Goal: Find specific page/section: Find specific page/section

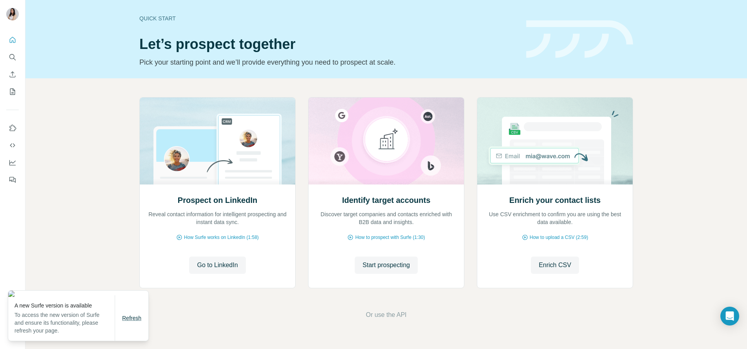
click at [131, 317] on span "Refresh" at bounding box center [131, 318] width 19 height 6
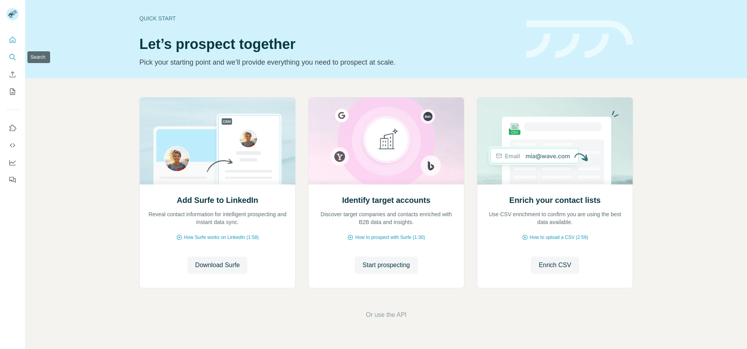
click at [13, 57] on icon "Search" at bounding box center [13, 57] width 8 height 8
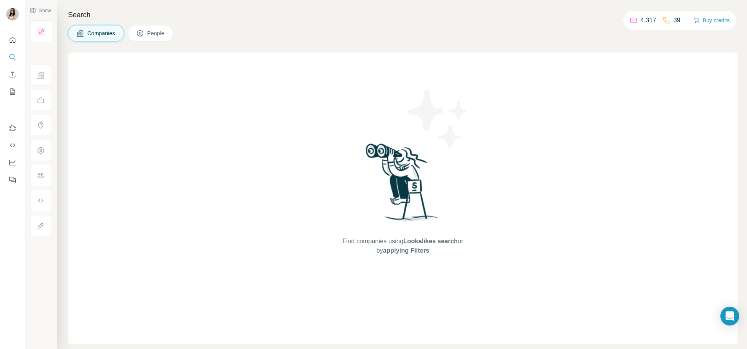
click at [148, 34] on button "People" at bounding box center [150, 33] width 45 height 16
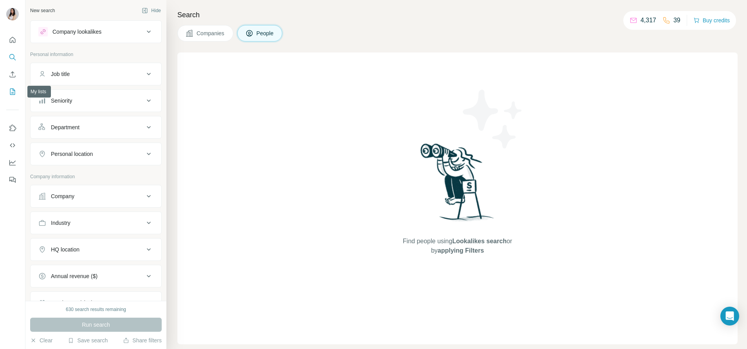
click at [12, 87] on button "My lists" at bounding box center [12, 92] width 13 height 14
